Goal: Task Accomplishment & Management: Manage account settings

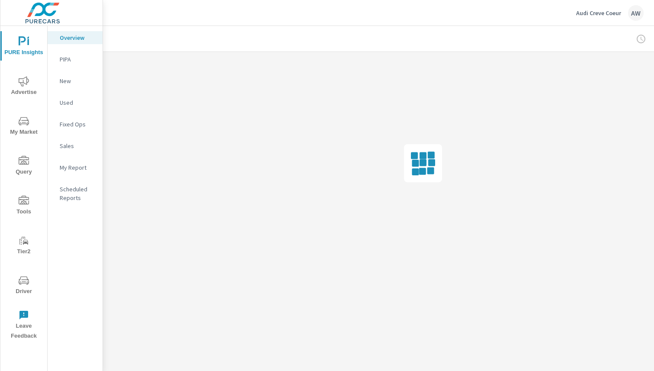
click at [585, 13] on p "Audi Creve Coeur" at bounding box center [598, 13] width 45 height 8
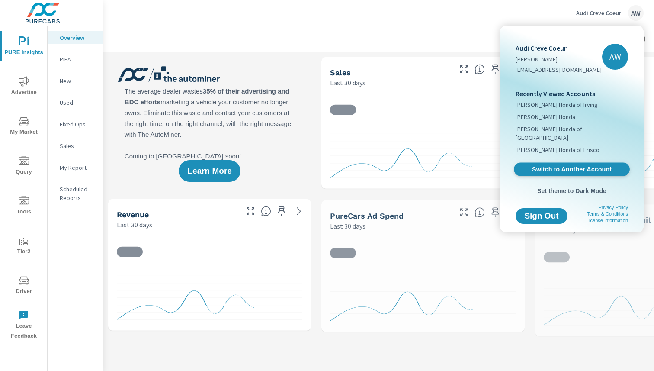
click at [551, 165] on span "Switch to Another Account" at bounding box center [572, 169] width 106 height 8
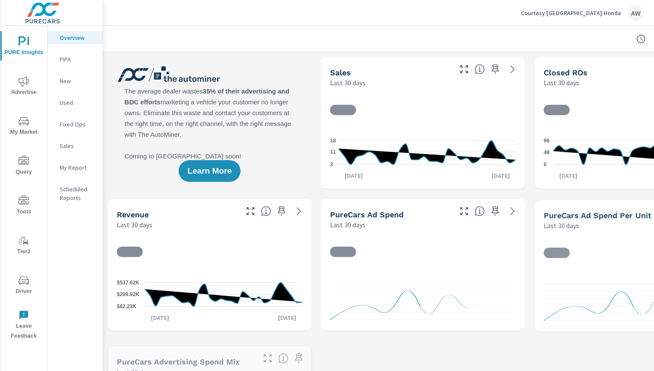
click at [23, 278] on icon "nav menu" at bounding box center [24, 280] width 10 height 10
